Goal: Task Accomplishment & Management: Manage account settings

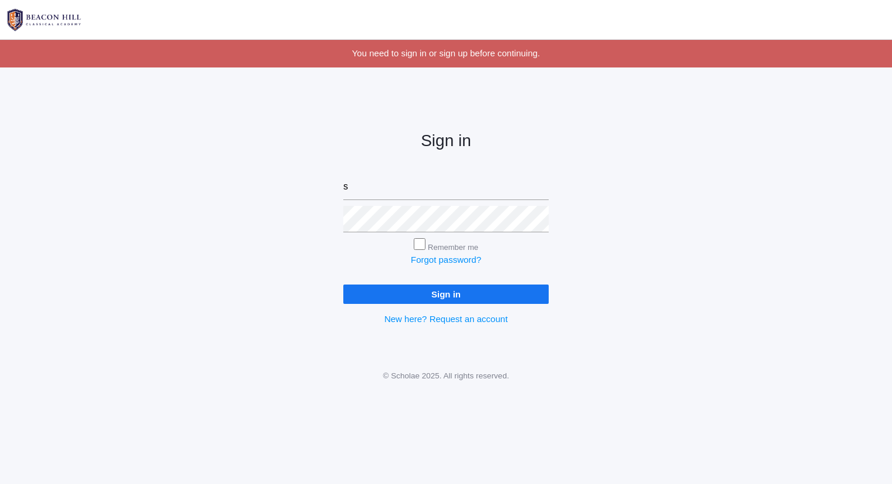
type input "[PERSON_NAME][EMAIL_ADDRESS][DOMAIN_NAME]"
click at [343, 284] on input "Sign in" at bounding box center [445, 293] width 205 height 19
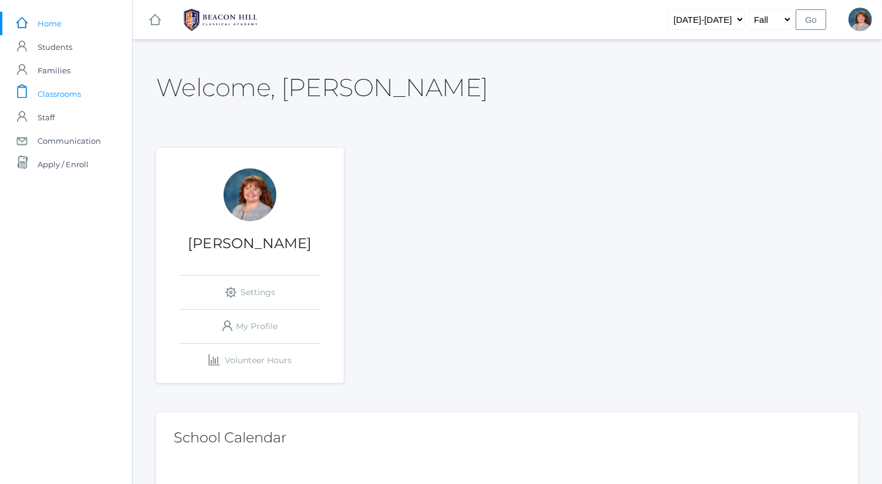
click at [79, 93] on span "Classrooms" at bounding box center [59, 93] width 43 height 23
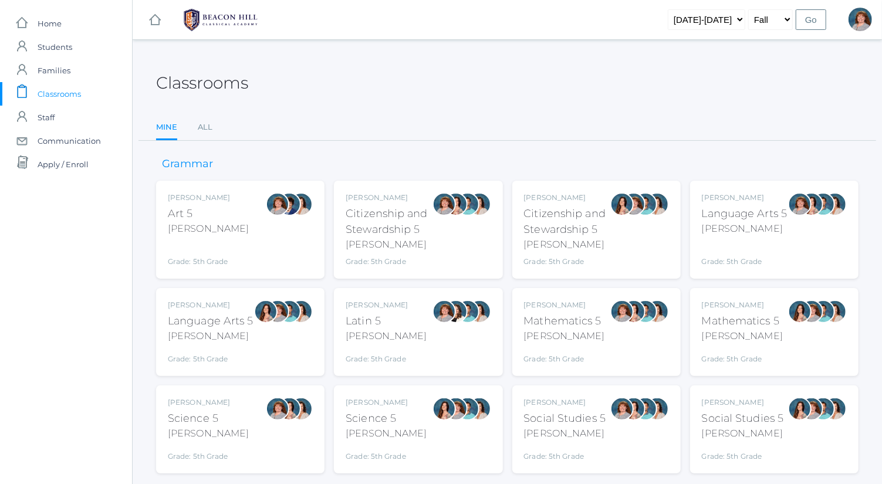
scroll to position [30, 0]
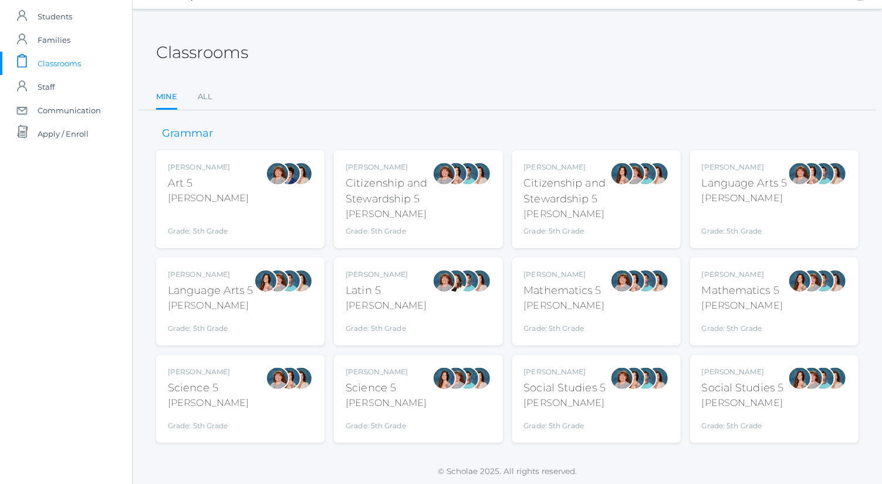
click at [538, 307] on div "Bence" at bounding box center [564, 306] width 81 height 14
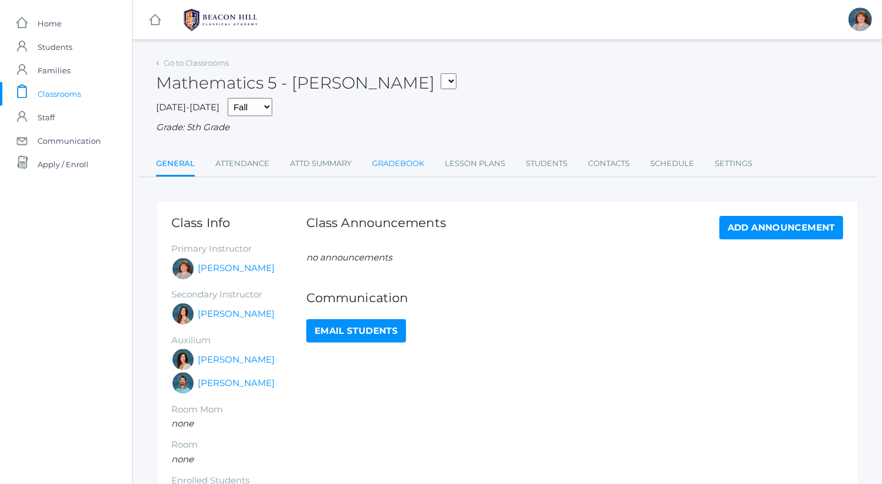
click at [389, 167] on link "Gradebook" at bounding box center [398, 163] width 52 height 23
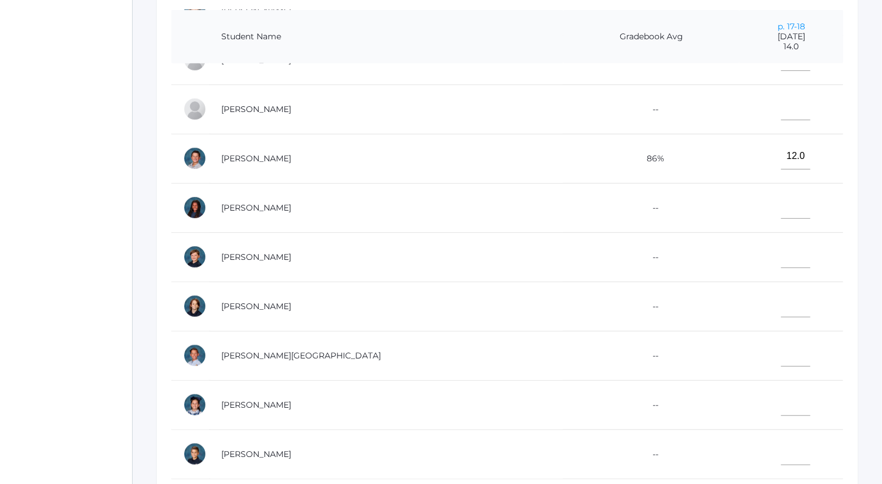
scroll to position [427, 0]
click at [781, 389] on input"] "text" at bounding box center [795, 402] width 29 height 26
type input"] "14"
click at [781, 340] on input"] "text" at bounding box center [795, 353] width 29 height 26
type input"] "11"
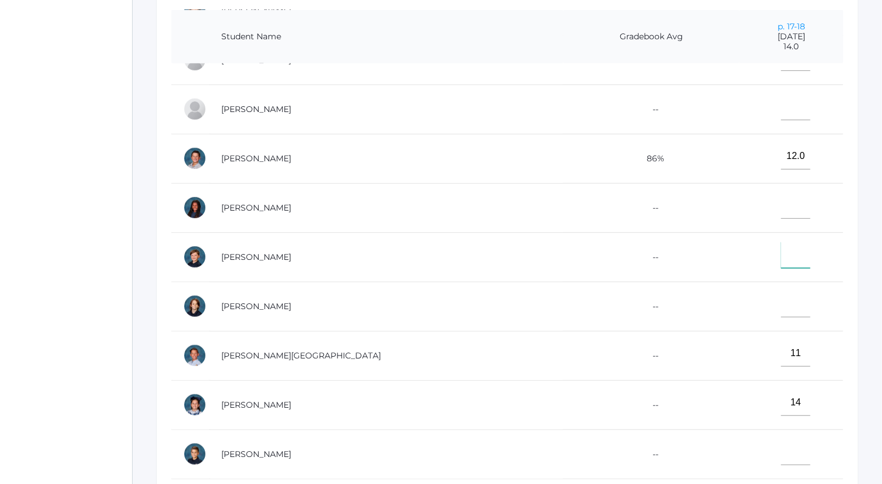
click at [781, 249] on input"] "text" at bounding box center [795, 255] width 29 height 26
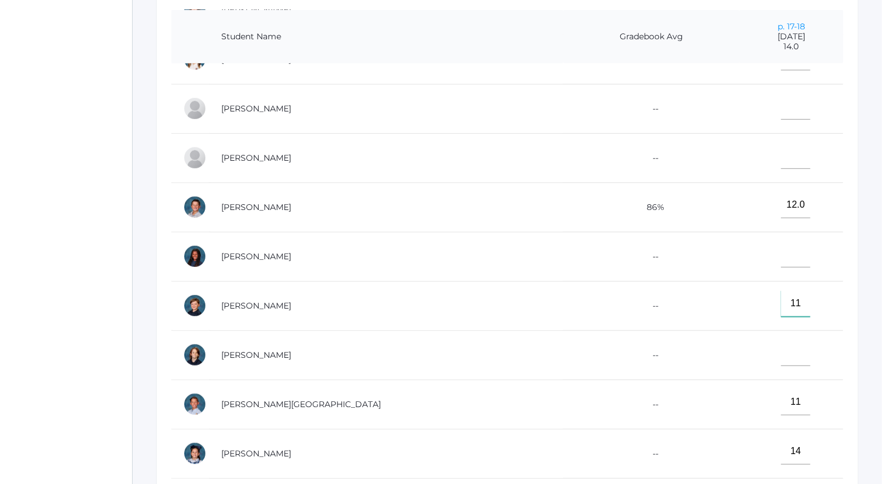
scroll to position [372, 0]
type input"] "11"
click at [781, 109] on input"] "text" at bounding box center [795, 107] width 29 height 26
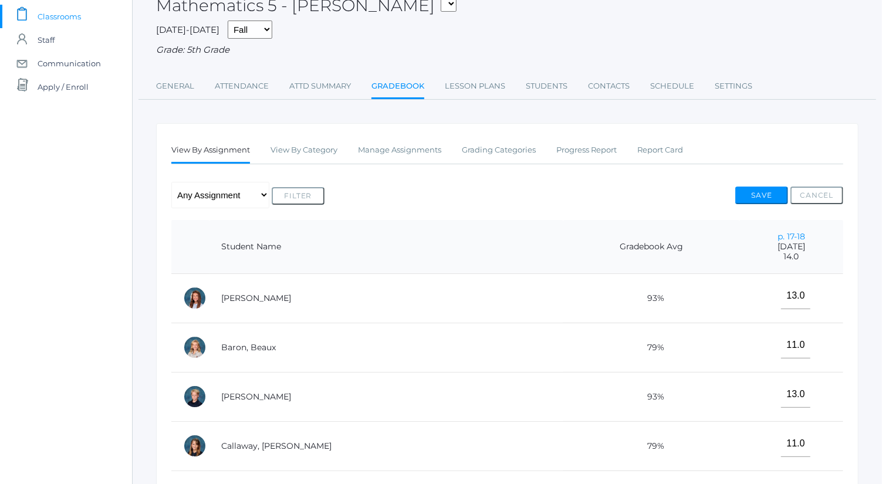
scroll to position [73, 0]
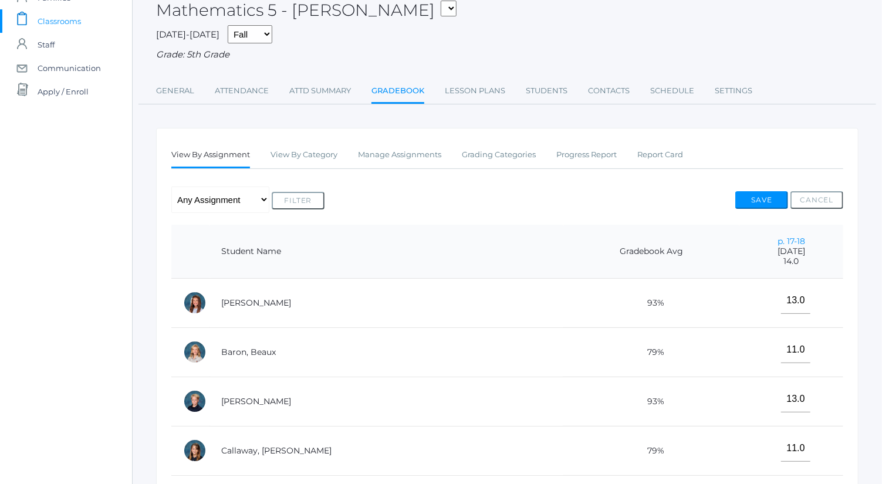
type input"] "14"
click at [767, 199] on button "Save" at bounding box center [761, 200] width 53 height 18
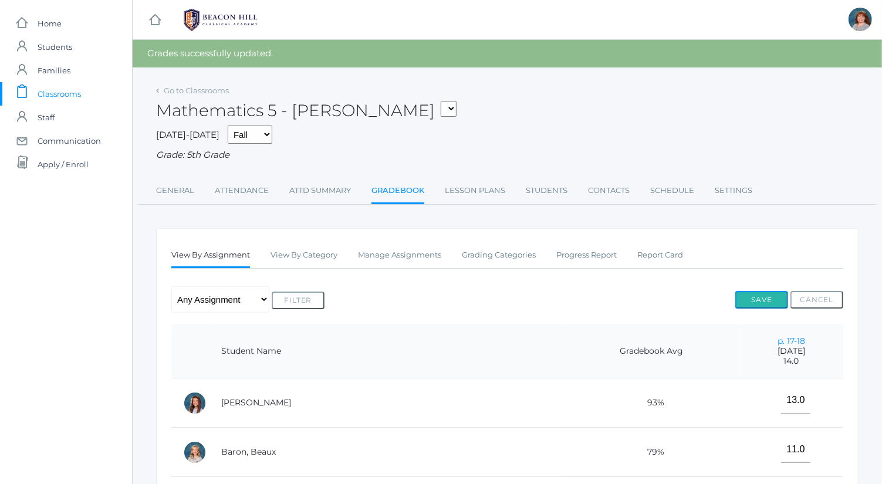
drag, startPoint x: 761, startPoint y: 297, endPoint x: 770, endPoint y: 299, distance: 9.0
click at [770, 299] on button "Save" at bounding box center [761, 300] width 53 height 18
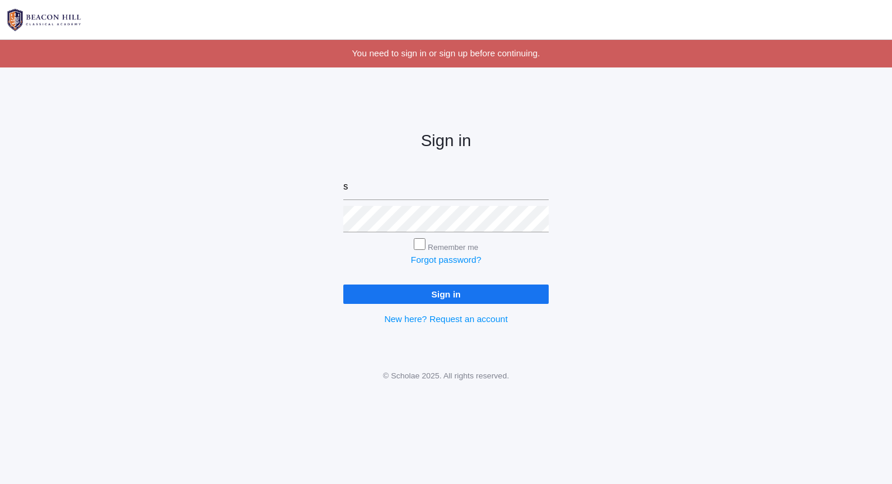
click at [343, 284] on input "Sign in" at bounding box center [445, 293] width 205 height 19
type input "[PERSON_NAME][EMAIL_ADDRESS][DOMAIN_NAME]"
click at [491, 298] on input "Sign in" at bounding box center [445, 293] width 205 height 19
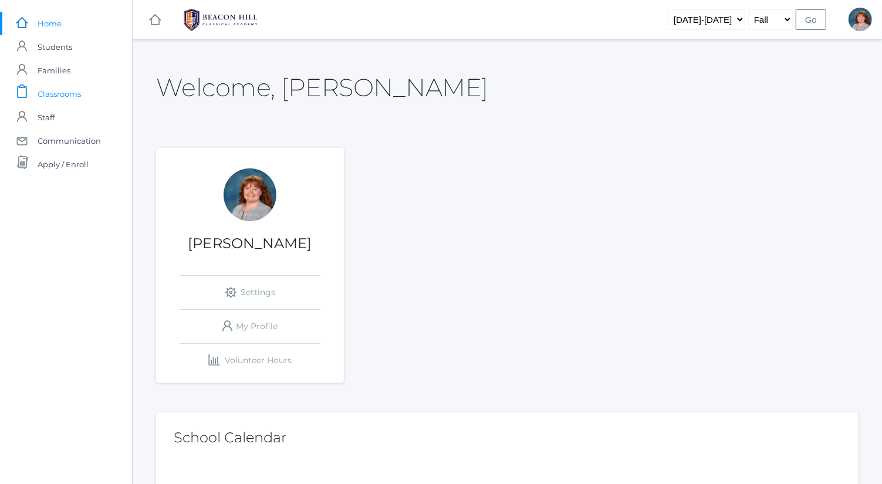
click at [77, 99] on span "Classrooms" at bounding box center [59, 93] width 43 height 23
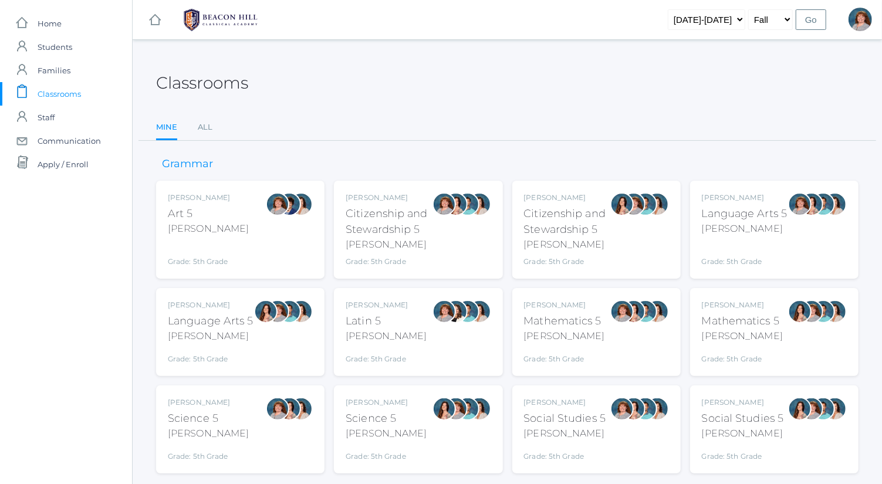
click at [766, 262] on div "Grade: 5th Grade" at bounding box center [744, 253] width 86 height 26
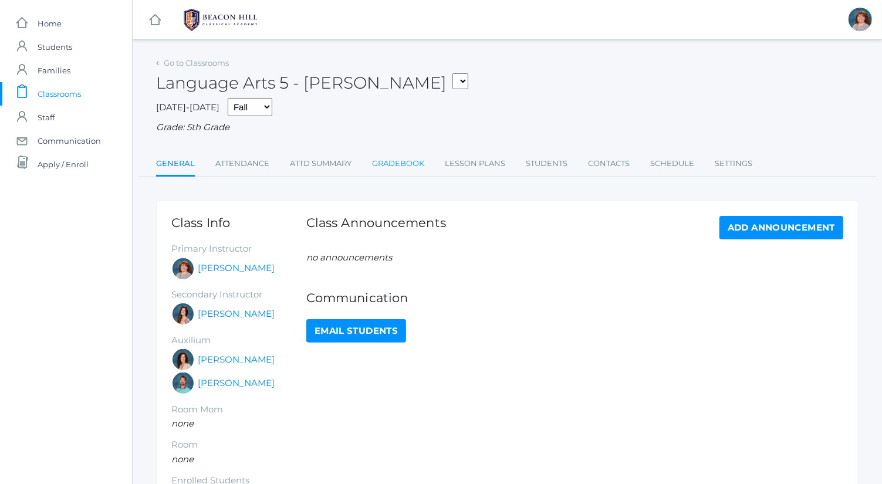
click at [387, 162] on link "Gradebook" at bounding box center [398, 163] width 52 height 23
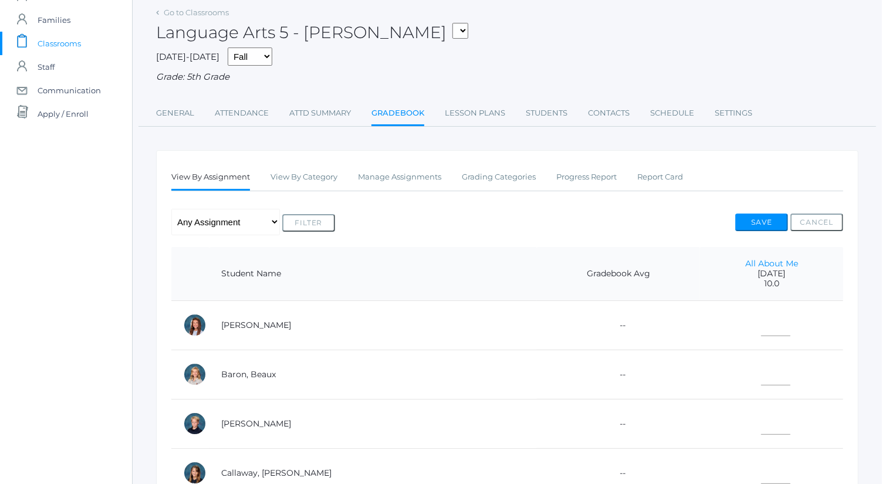
scroll to position [51, 0]
click at [418, 178] on link "Manage Assignments" at bounding box center [399, 176] width 83 height 23
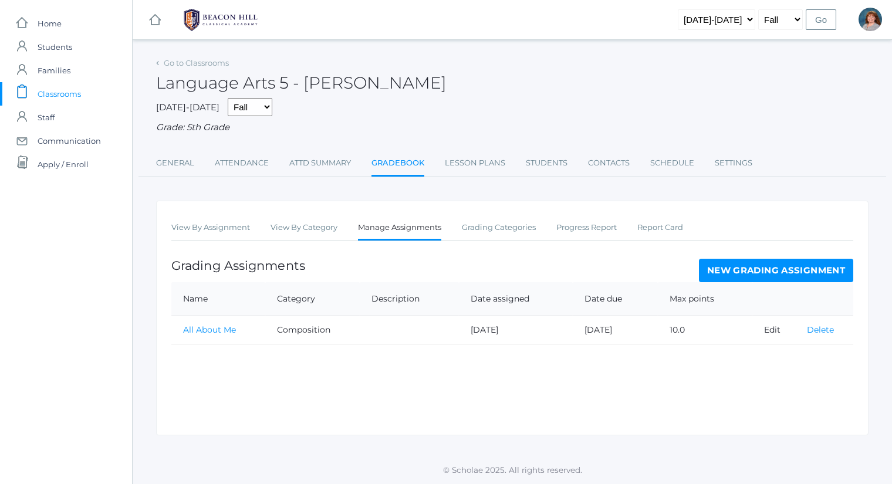
click at [813, 327] on link "Delete" at bounding box center [819, 329] width 27 height 11
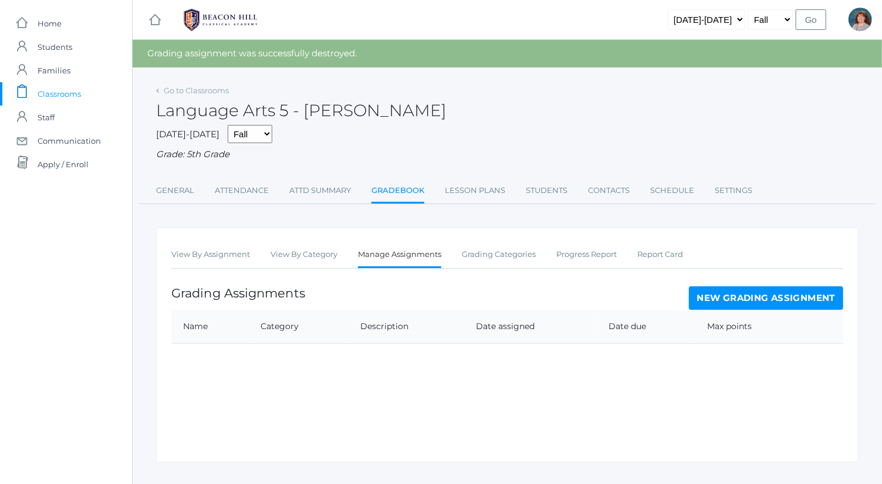
click at [799, 301] on link "New Grading Assignment" at bounding box center [766, 297] width 154 height 23
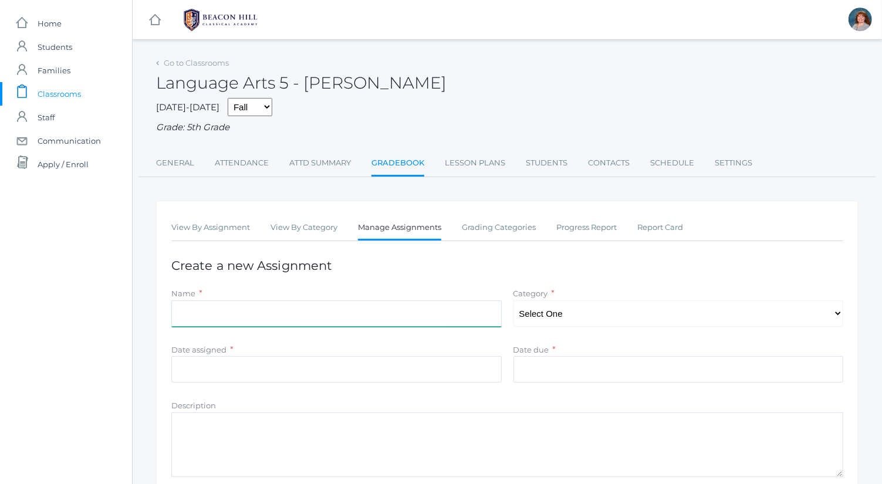
click at [406, 315] on input "Name" at bounding box center [336, 313] width 330 height 26
type input "Simple Subject and Simple Predicate Homework"
click at [582, 310] on select "Select One Spelling Composition Grammar Literature Memory" at bounding box center [678, 313] width 330 height 26
select select "1035"
click at [513, 300] on select "Select One Spelling Composition Grammar Literature Memory" at bounding box center [678, 313] width 330 height 26
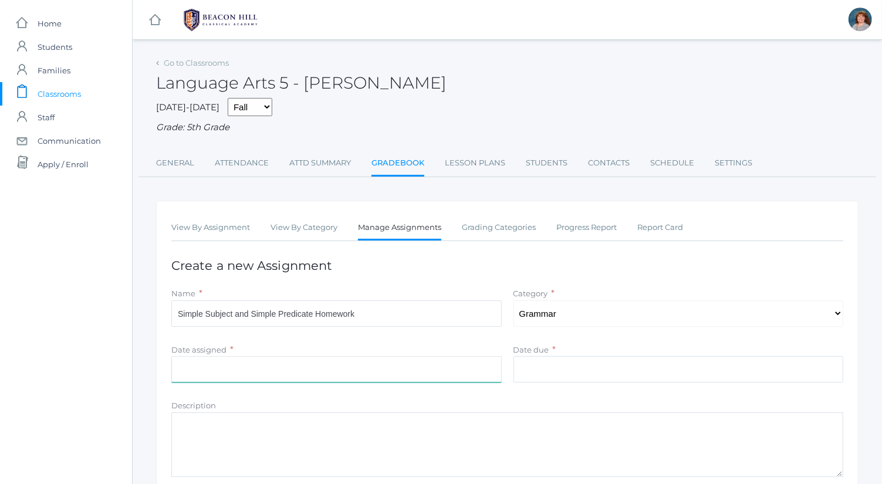
click at [367, 367] on input "Date assigned" at bounding box center [336, 369] width 330 height 26
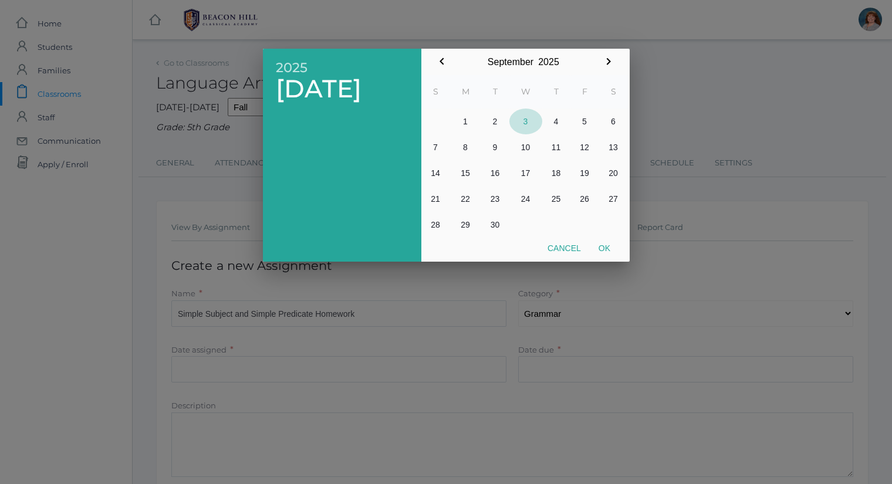
click at [533, 120] on button "3" at bounding box center [525, 122] width 33 height 26
click at [602, 245] on button "Ok" at bounding box center [603, 248] width 29 height 21
type input "2025-09-03"
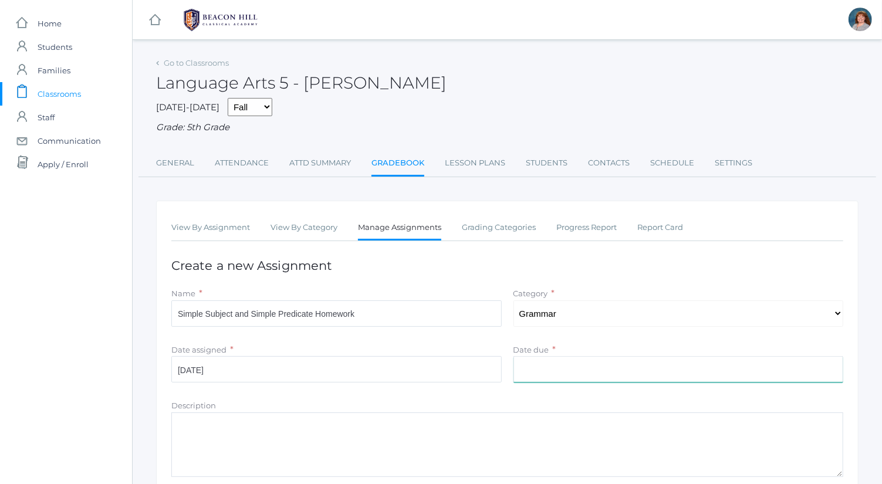
click at [573, 369] on input "Date due" at bounding box center [678, 369] width 330 height 26
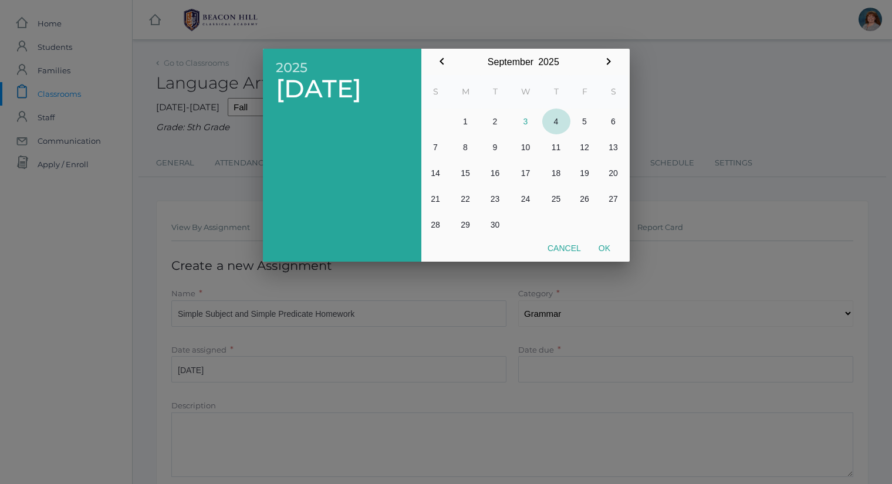
click at [554, 125] on button "4" at bounding box center [556, 122] width 28 height 26
click at [612, 248] on button "Ok" at bounding box center [603, 248] width 29 height 21
type input "[DATE]"
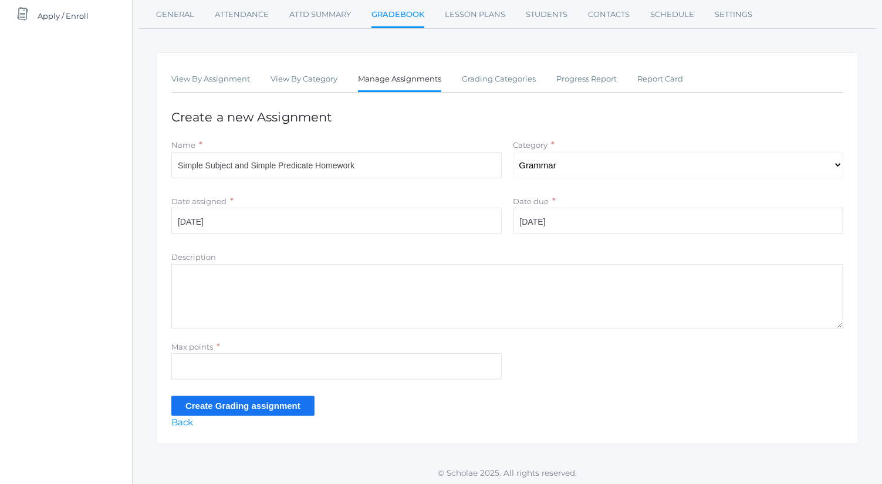
scroll to position [150, 0]
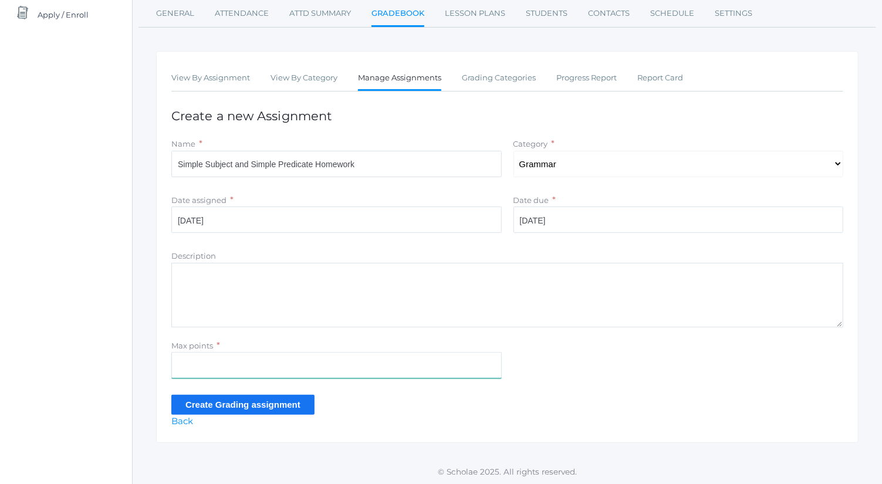
click at [388, 358] on input "Max points" at bounding box center [336, 365] width 330 height 26
type input "10"
click at [293, 410] on input "Create Grading assignment" at bounding box center [242, 404] width 143 height 19
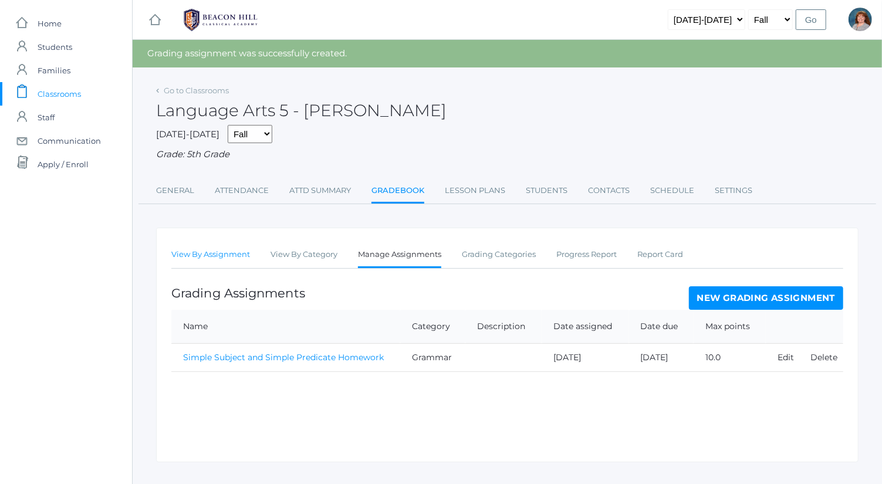
click at [239, 256] on link "View By Assignment" at bounding box center [210, 254] width 79 height 23
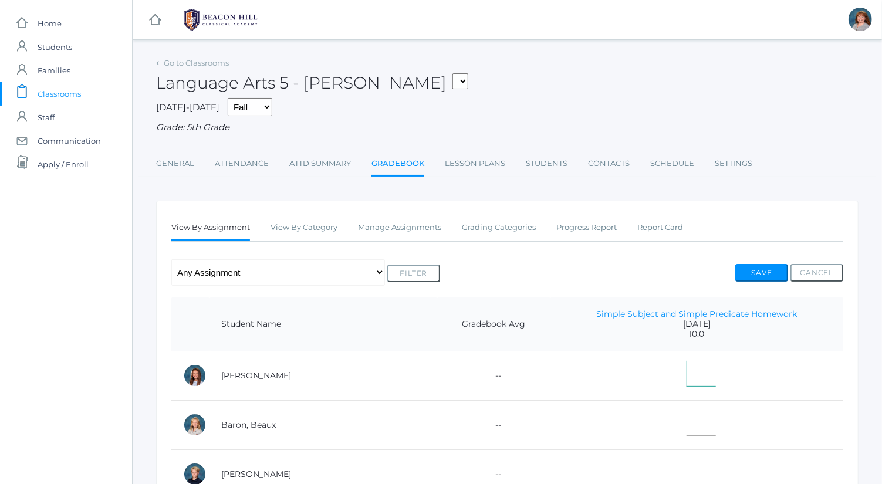
click at [686, 361] on input"] "text" at bounding box center [700, 373] width 29 height 26
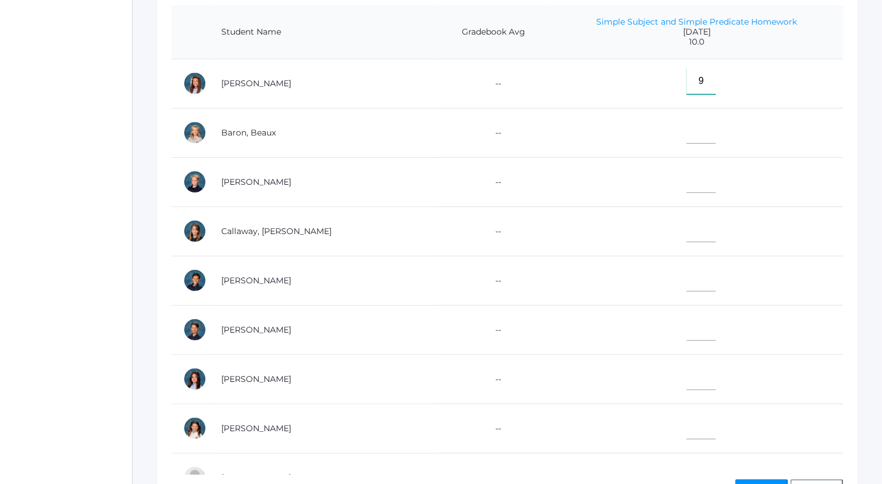
scroll to position [294, 0]
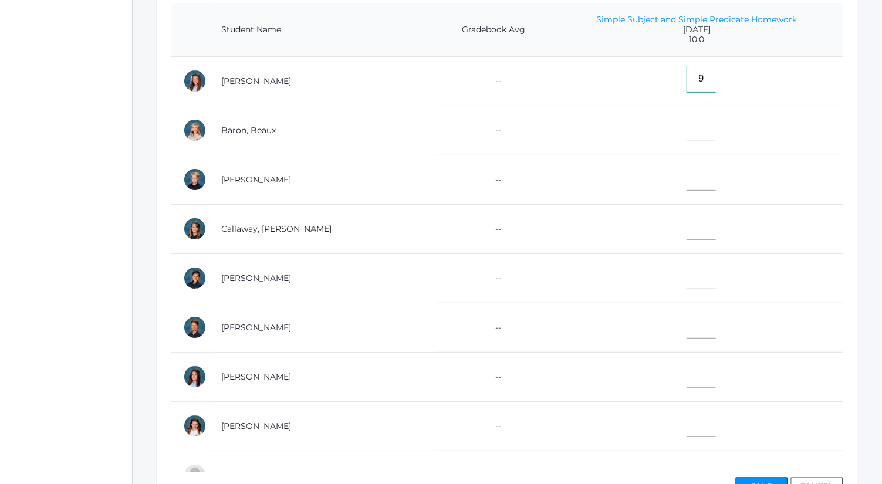
type input"] "9"
click at [686, 421] on input"] "text" at bounding box center [700, 424] width 29 height 26
type input"] "5.5"
click at [686, 126] on input"] "text" at bounding box center [700, 128] width 29 height 26
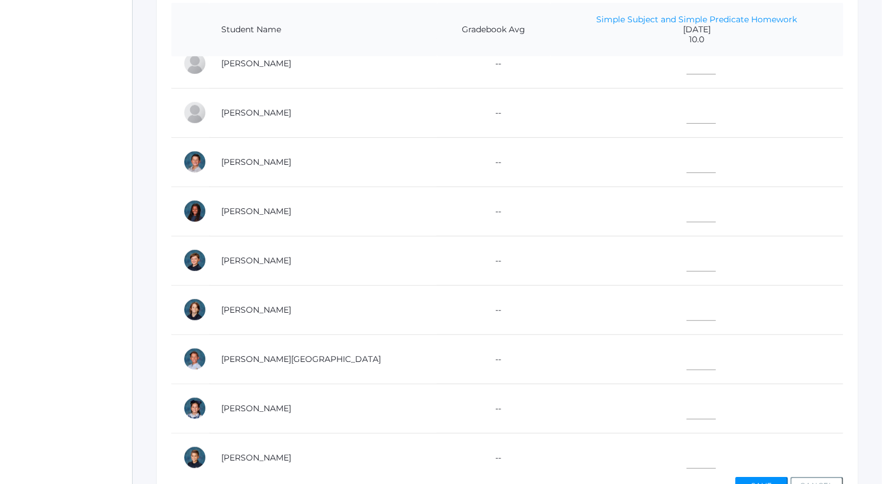
scroll to position [427, 0]
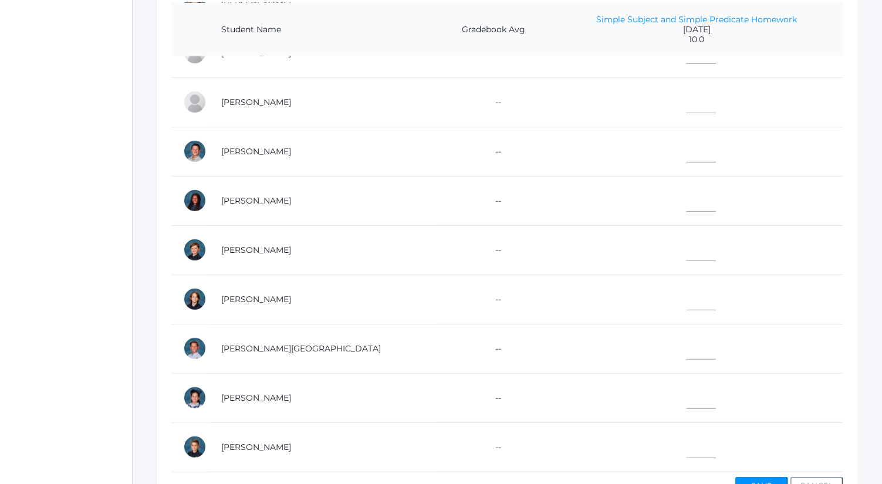
type input"] "4.5"
click at [686, 382] on input"] "text" at bounding box center [700, 395] width 29 height 26
type input"] "9"
click at [686, 338] on input"] "text" at bounding box center [700, 346] width 29 height 26
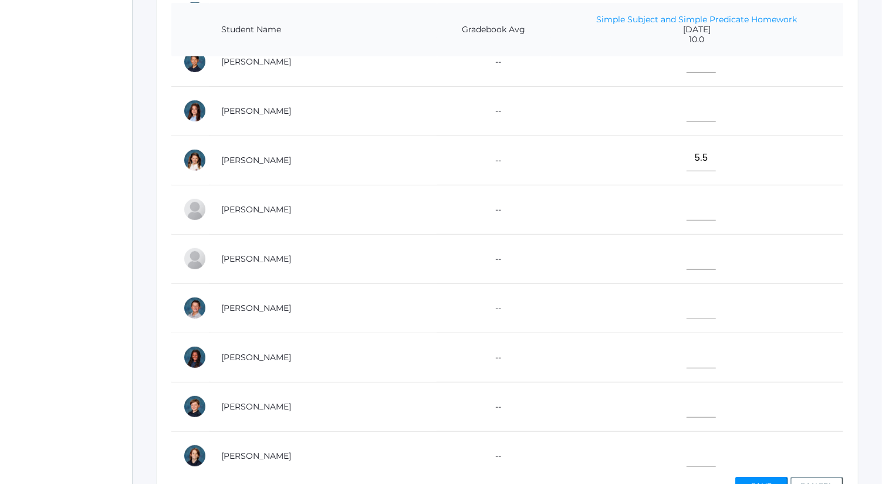
scroll to position [252, 0]
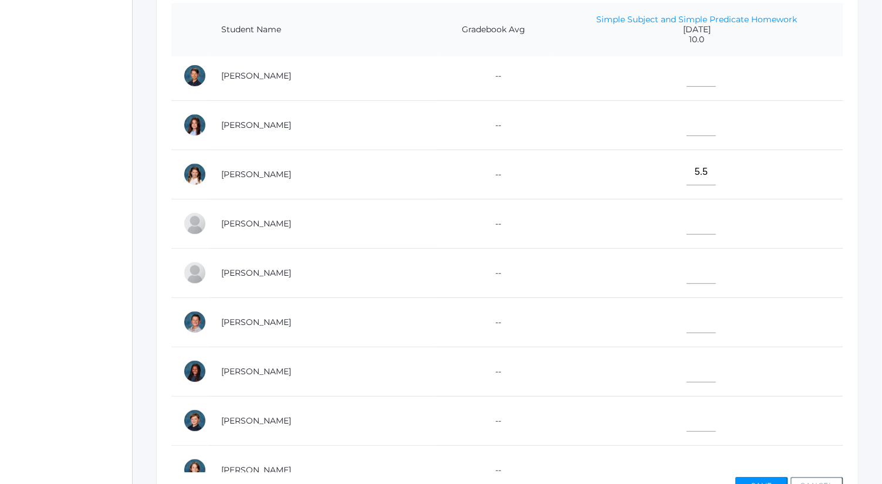
type input"] "8"
drag, startPoint x: 678, startPoint y: 339, endPoint x: 694, endPoint y: 216, distance: 124.2
click at [694, 216] on td at bounding box center [696, 223] width 293 height 49
click at [686, 218] on input"] "text" at bounding box center [700, 221] width 29 height 26
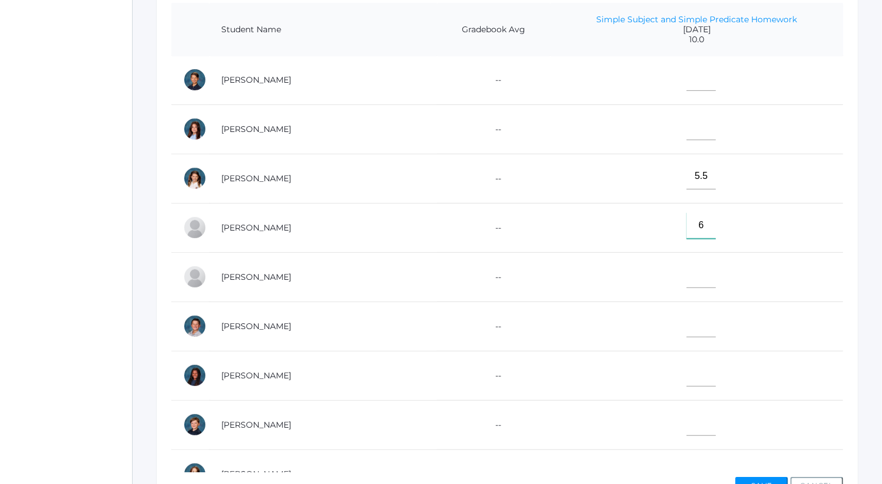
scroll to position [244, 0]
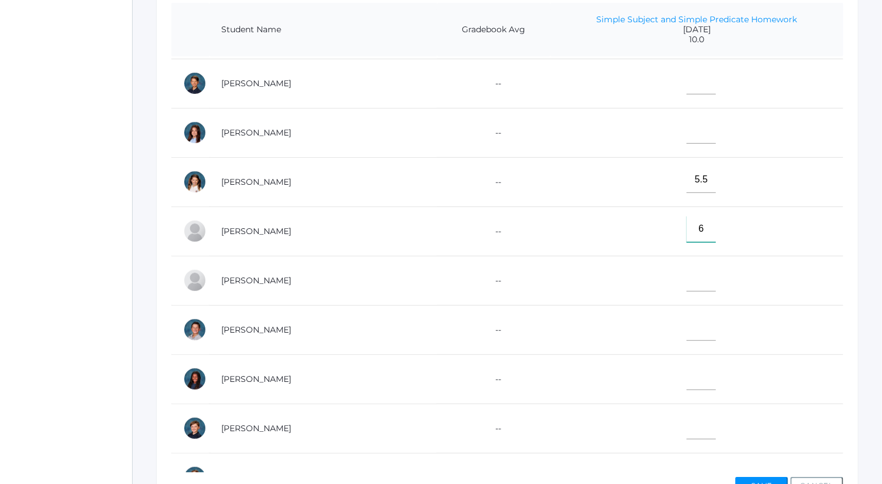
type input"] "6"
click at [686, 80] on input"] "text" at bounding box center [700, 81] width 29 height 26
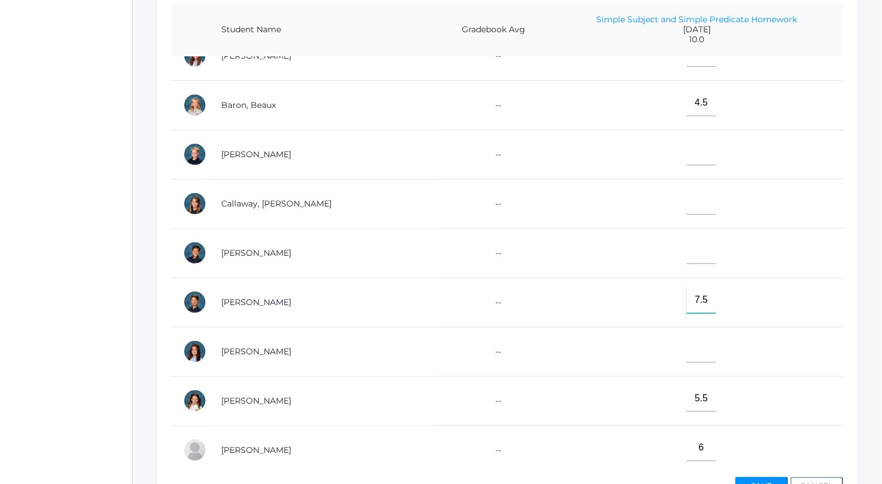
scroll to position [0, 0]
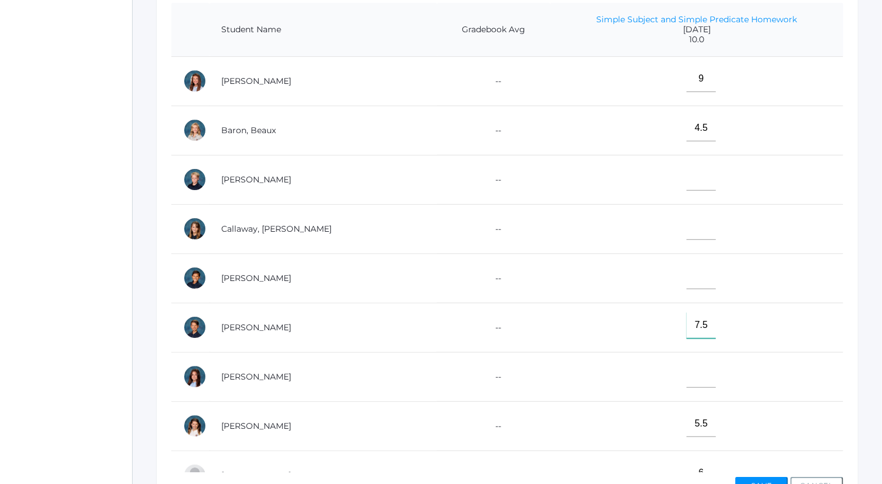
type input"] "7.5"
click at [686, 182] on input"] "text" at bounding box center [700, 177] width 29 height 26
type input"] "8"
click at [686, 367] on input"] "text" at bounding box center [700, 374] width 29 height 26
type input"] "8"
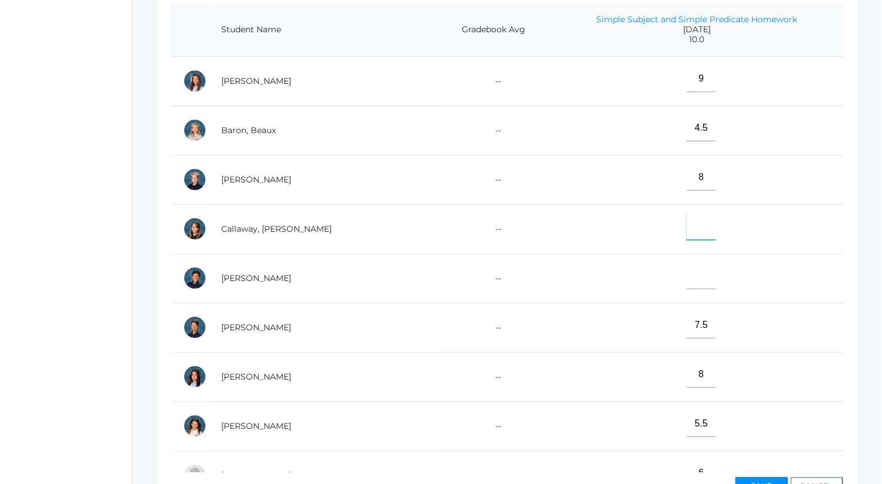
click at [686, 215] on input"] "text" at bounding box center [700, 226] width 29 height 26
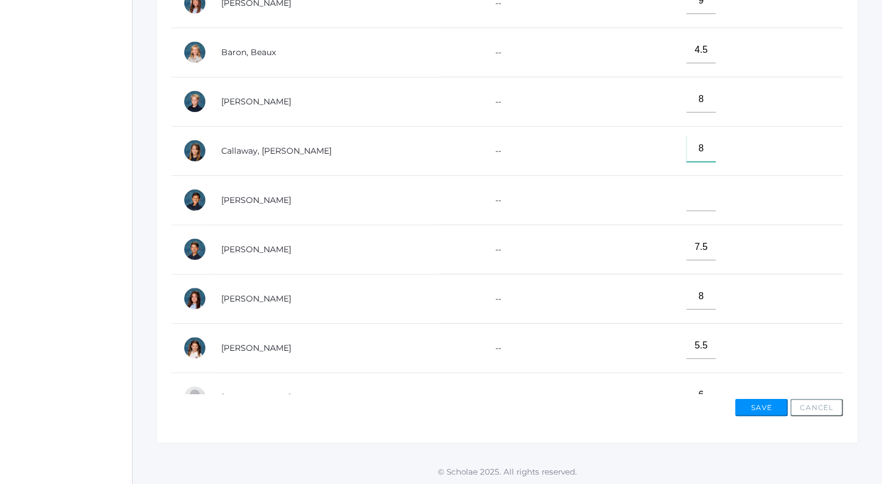
type input"] "8"
click at [761, 404] on button "Save" at bounding box center [761, 408] width 53 height 18
